Goal: Check status: Check status

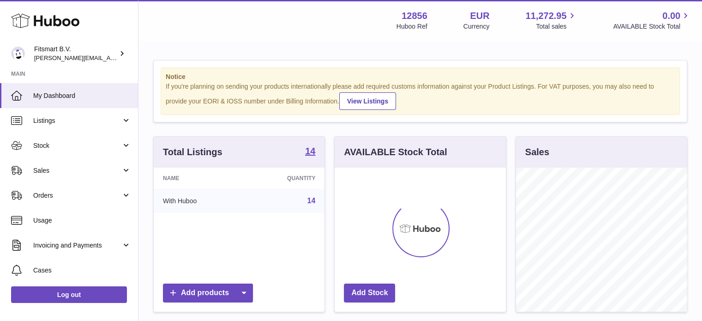
scroll to position [144, 171]
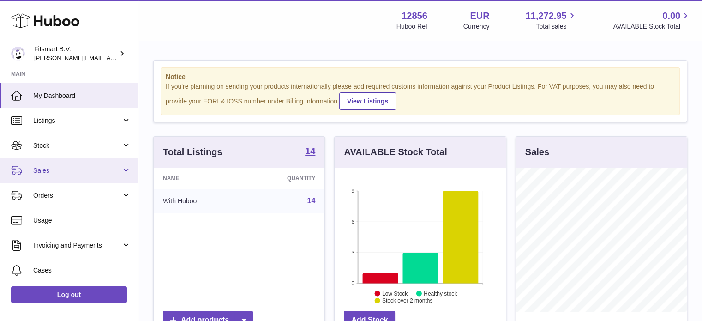
click at [59, 173] on span "Sales" at bounding box center [77, 170] width 88 height 9
drag, startPoint x: 60, startPoint y: 188, endPoint x: 63, endPoint y: 181, distance: 7.2
click at [60, 188] on link "Sales" at bounding box center [69, 194] width 138 height 23
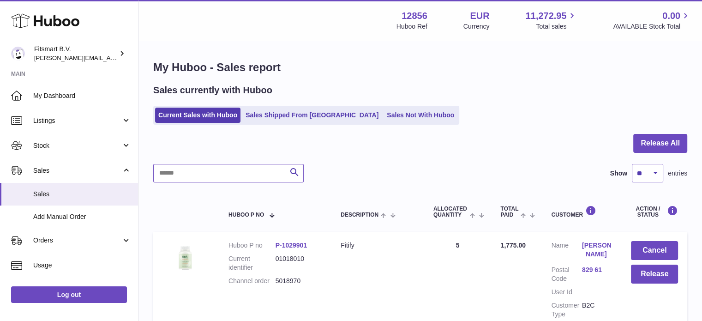
click at [227, 171] on input "text" at bounding box center [228, 173] width 150 height 18
paste input "*******"
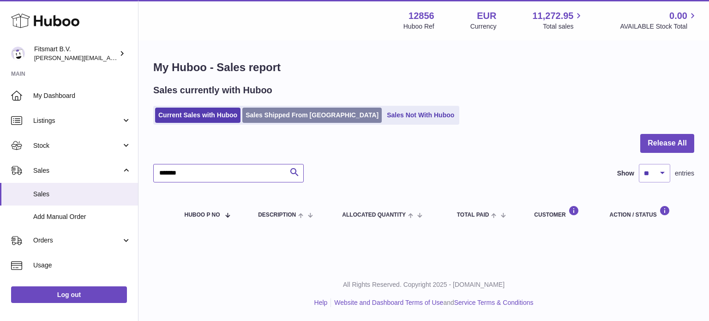
type input "*******"
click at [303, 118] on link "Sales Shipped From [GEOGRAPHIC_DATA]" at bounding box center [311, 114] width 139 height 15
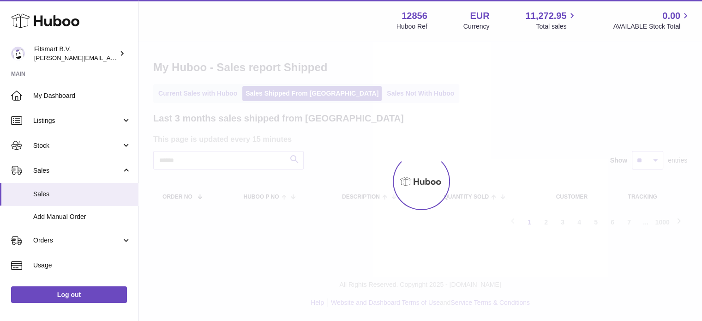
click at [221, 164] on div "Menu Huboo 12856 Huboo Ref EUR Currency 11,272.95 Total sales 0.00 AVAILABLE St…" at bounding box center [419, 128] width 563 height 256
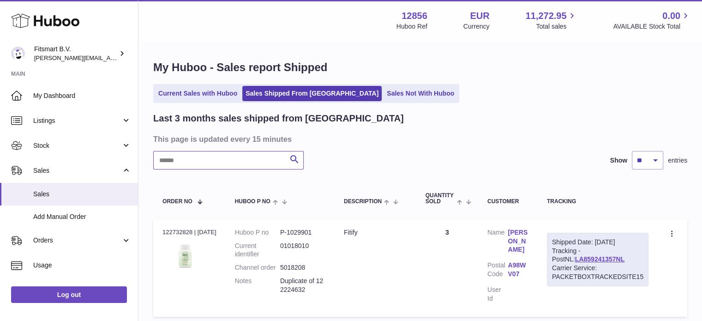
click at [227, 162] on input "text" at bounding box center [228, 160] width 150 height 18
paste input "*******"
click at [620, 262] on link "H01HYA0049993673" at bounding box center [612, 258] width 61 height 7
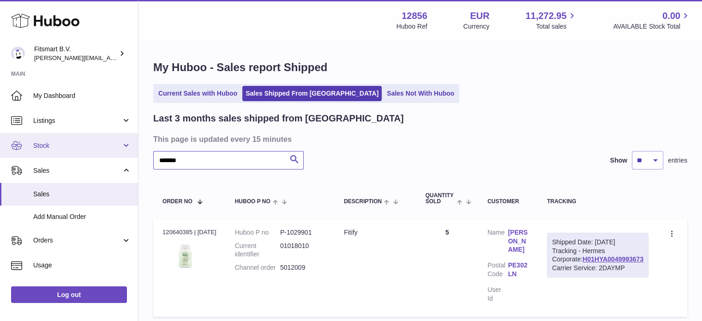
drag, startPoint x: 200, startPoint y: 167, endPoint x: 0, endPoint y: 149, distance: 200.6
click at [0, 149] on div "Huboo Fitsmart B.V. [PERSON_NAME][EMAIL_ADDRESS][DOMAIN_NAME] Main My Dashboard…" at bounding box center [351, 197] width 702 height 394
paste input "text"
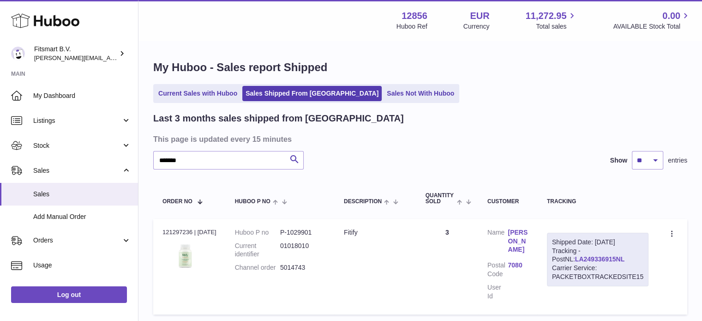
click at [589, 258] on link "LA249336915NL" at bounding box center [599, 258] width 49 height 7
click at [587, 259] on link "LA249336915NL" at bounding box center [599, 258] width 49 height 7
drag, startPoint x: 205, startPoint y: 158, endPoint x: 0, endPoint y: 158, distance: 204.8
click at [0, 158] on div "Huboo Fitsmart B.V. [PERSON_NAME][EMAIL_ADDRESS][DOMAIN_NAME] Main My Dashboard…" at bounding box center [351, 196] width 702 height 392
paste input "text"
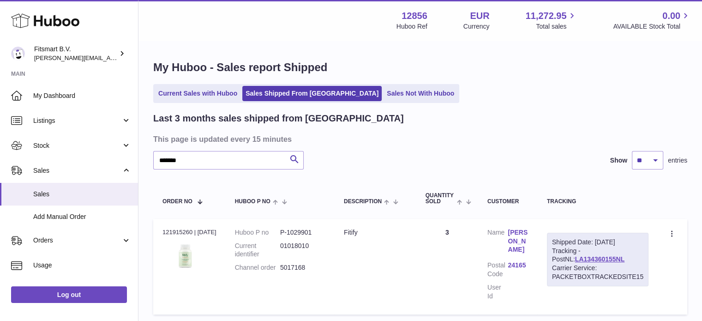
click at [519, 240] on link "[PERSON_NAME]" at bounding box center [517, 241] width 20 height 26
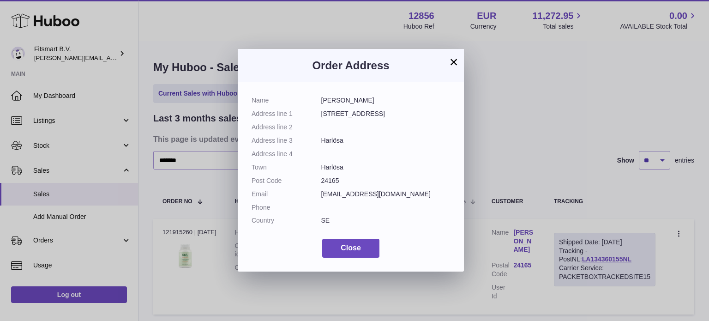
click at [537, 144] on div "× Order Address Name [PERSON_NAME] Address line [STREET_ADDRESS] Address line 2…" at bounding box center [354, 160] width 709 height 321
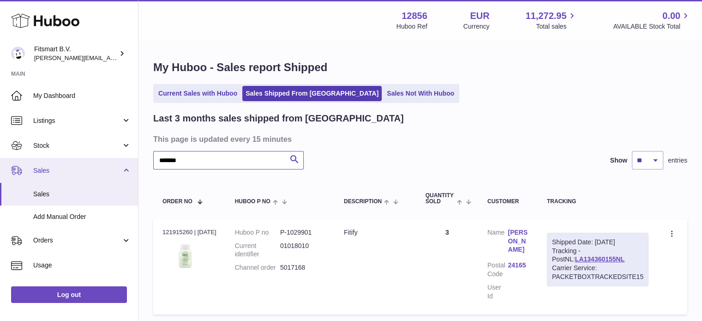
drag, startPoint x: 212, startPoint y: 162, endPoint x: 0, endPoint y: 170, distance: 212.4
click at [0, 170] on div "Huboo Fitsmart B.V. [PERSON_NAME][EMAIL_ADDRESS][DOMAIN_NAME] Main My Dashboard…" at bounding box center [351, 196] width 702 height 392
paste input "text"
click at [508, 242] on link "[PERSON_NAME]" at bounding box center [517, 241] width 20 height 26
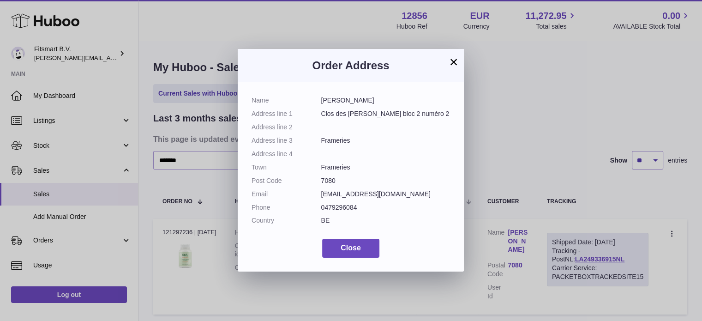
click at [573, 119] on div "× Order Address Name [PERSON_NAME] Address line 1 Clos des [PERSON_NAME] bloc 2…" at bounding box center [351, 160] width 702 height 321
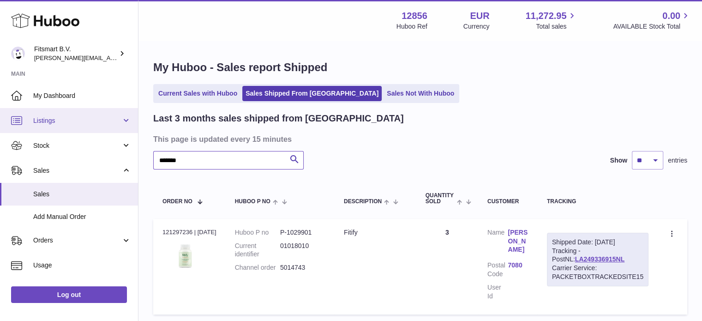
drag, startPoint x: 207, startPoint y: 165, endPoint x: 0, endPoint y: 109, distance: 214.4
click at [0, 109] on div "Huboo Fitsmart B.V. [PERSON_NAME][EMAIL_ADDRESS][DOMAIN_NAME] Main My Dashboard…" at bounding box center [351, 196] width 702 height 392
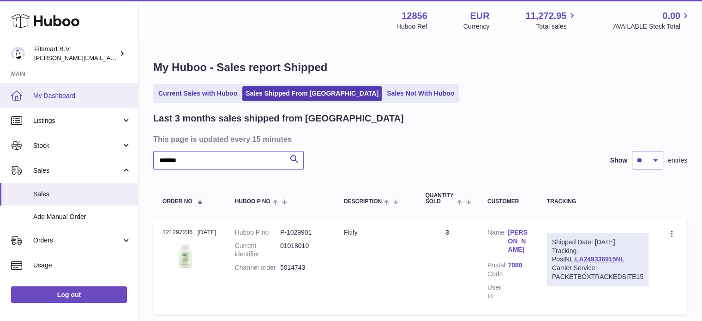
paste input "text"
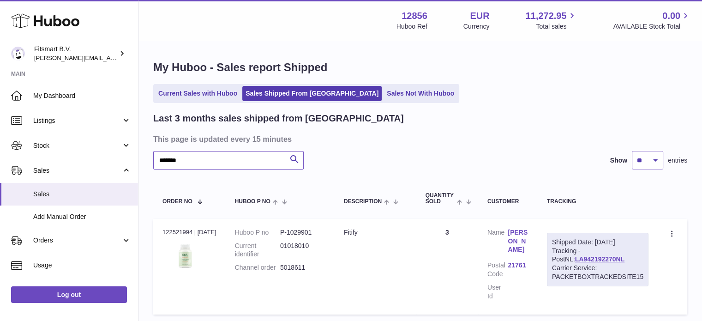
type input "*******"
drag, startPoint x: 595, startPoint y: 241, endPoint x: 635, endPoint y: 241, distance: 40.1
click at [635, 241] on div "Shipped Date: [DATE]" at bounding box center [597, 242] width 91 height 9
copy div "[DATE]"
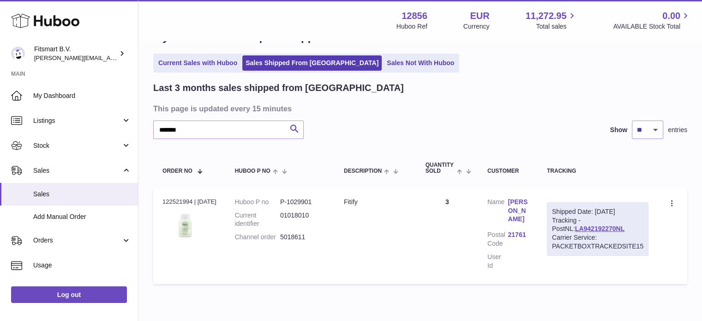
scroll to position [46, 0]
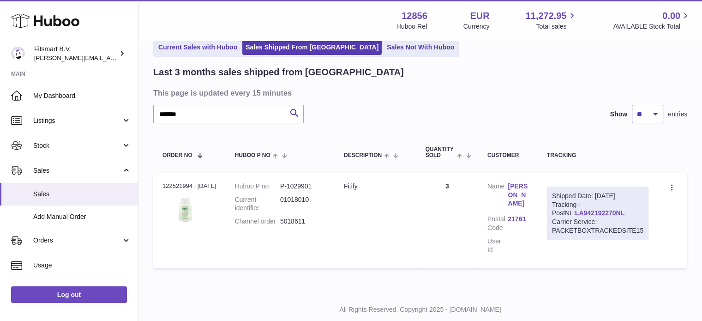
drag, startPoint x: 613, startPoint y: 212, endPoint x: 441, endPoint y: 193, distance: 172.6
click at [548, 211] on div "Shipped Date: [DATE] Tracking - PostNL: LA942192270NL Carrier Service: PACKETBO…" at bounding box center [597, 213] width 101 height 54
copy link "LA942192270NL"
click at [524, 193] on link "[PERSON_NAME]" at bounding box center [517, 195] width 20 height 26
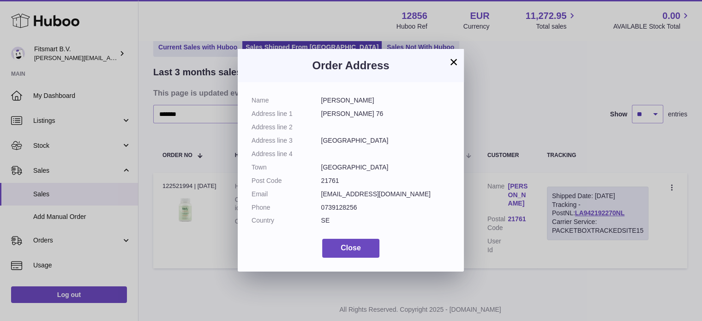
click at [546, 89] on div "× Order Address Name [PERSON_NAME] Address line 1 [PERSON_NAME] 76 Address line…" at bounding box center [351, 160] width 702 height 321
